Goal: Information Seeking & Learning: Understand process/instructions

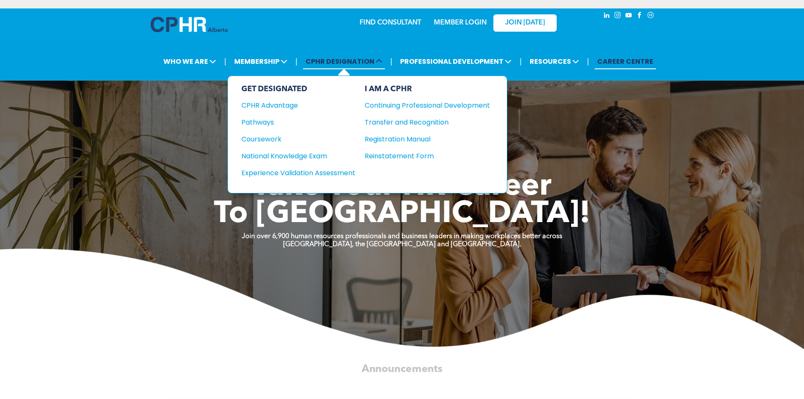
click at [370, 60] on span "CPHR DESIGNATION" at bounding box center [344, 62] width 82 height 16
click at [254, 119] on div "Pathways" at bounding box center [292, 122] width 103 height 11
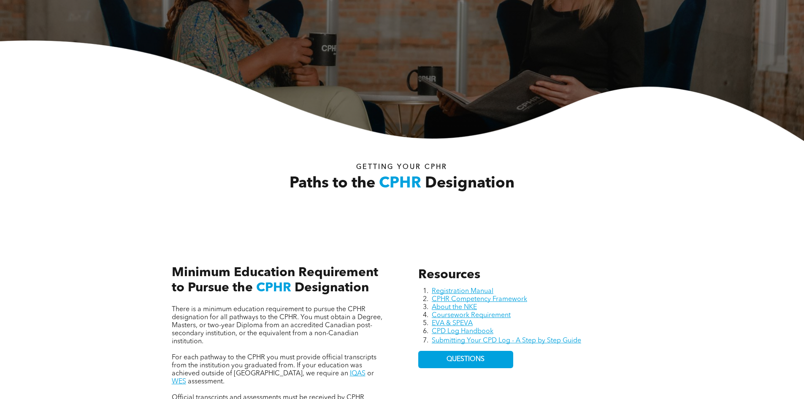
scroll to position [253, 0]
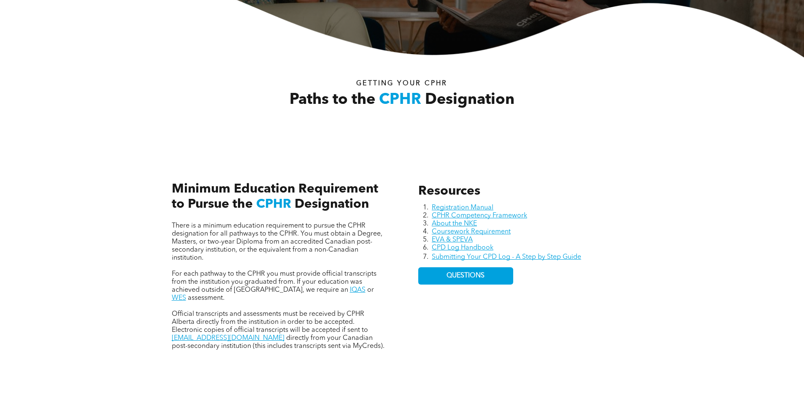
click at [224, 193] on span "Minimum Education Requirement to Pursue the" at bounding box center [275, 197] width 206 height 28
click at [200, 243] on span "There is a minimum education requirement to pursue the CPHR designation for all…" at bounding box center [277, 241] width 211 height 39
click at [215, 240] on span "There is a minimum education requirement to pursue the CPHR designation for all…" at bounding box center [277, 241] width 211 height 39
drag, startPoint x: 194, startPoint y: 241, endPoint x: 206, endPoint y: 240, distance: 12.3
click at [206, 240] on span "There is a minimum education requirement to pursue the CPHR designation for all…" at bounding box center [277, 241] width 211 height 39
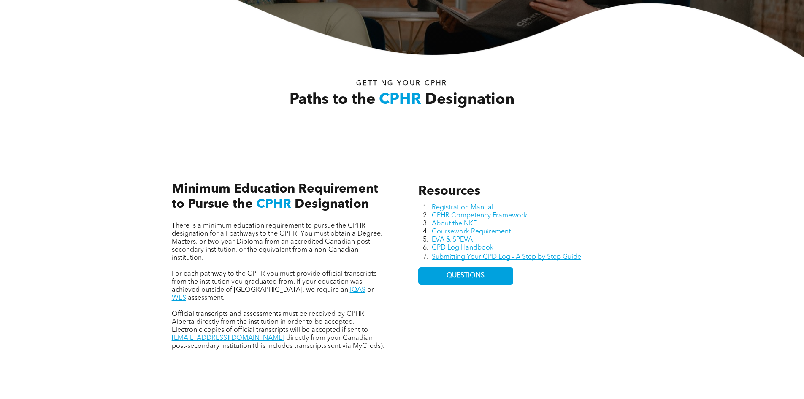
click at [158, 252] on div "Resources Registration Manual CPHR Competency Framework About the NKE Coursewor…" at bounding box center [402, 257] width 506 height 231
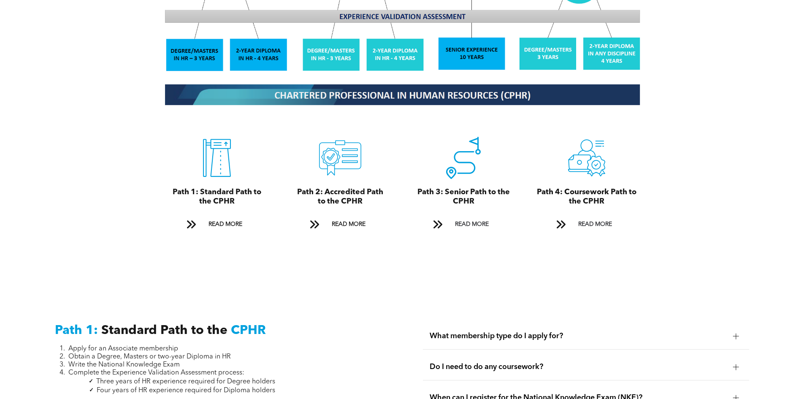
scroll to position [1013, 0]
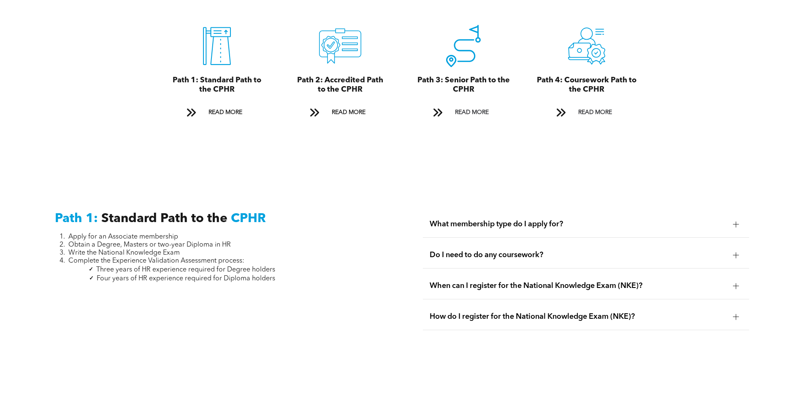
click at [568, 219] on span "What membership type do I apply for?" at bounding box center [578, 223] width 297 height 9
